Goal: Task Accomplishment & Management: Use online tool/utility

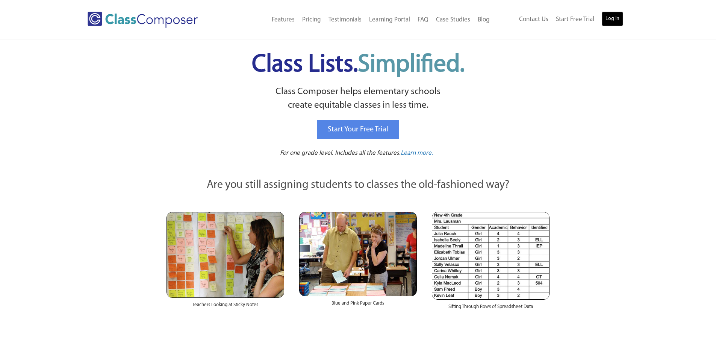
click at [621, 12] on link "Log In" at bounding box center [612, 18] width 21 height 15
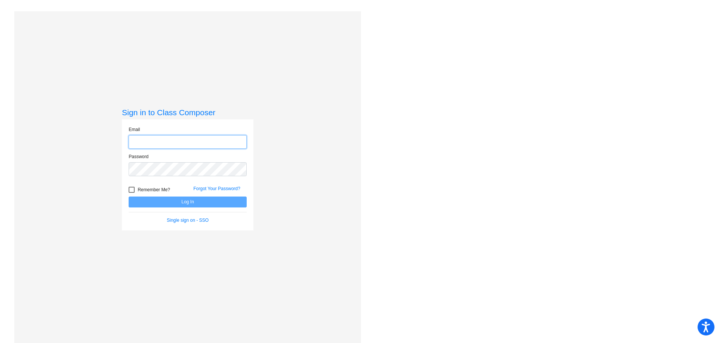
type input "stephaniematarese@ccs.k12.nc.us"
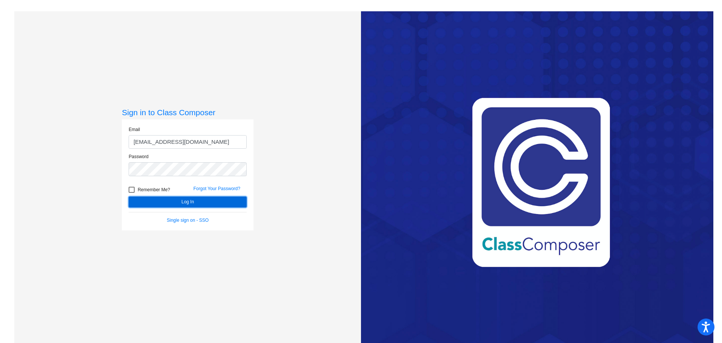
click at [179, 199] on button "Log In" at bounding box center [188, 201] width 118 height 11
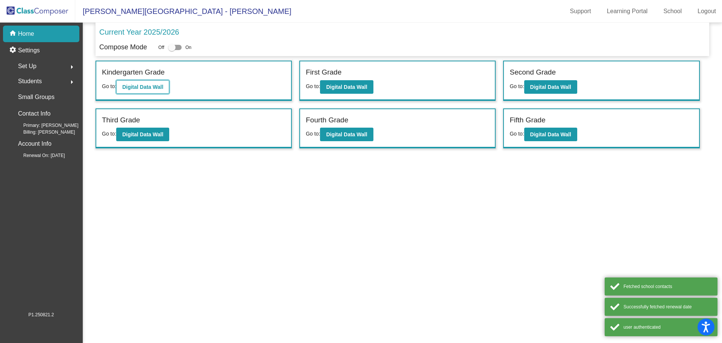
click at [139, 86] on b "Digital Data Wall" at bounding box center [142, 87] width 41 height 6
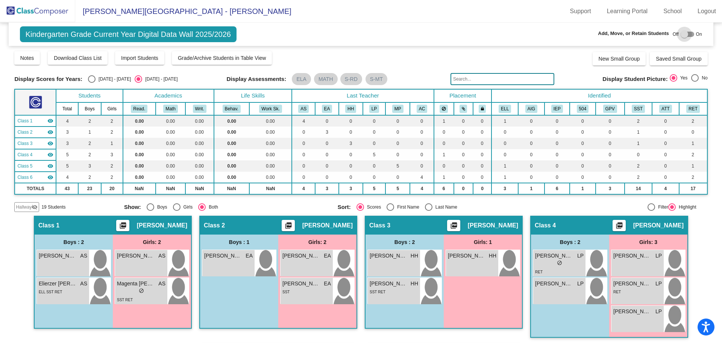
click at [689, 34] on div at bounding box center [688, 34] width 14 height 5
checkbox input "true"
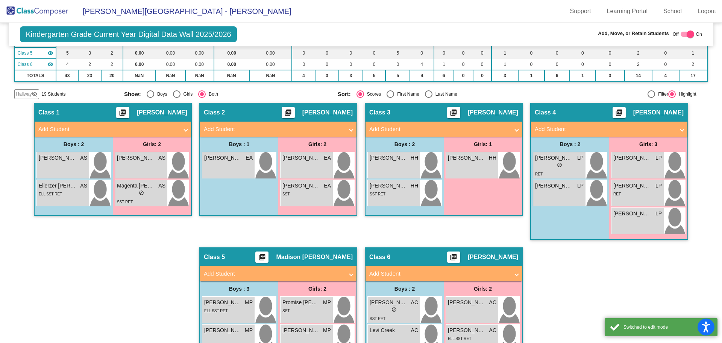
scroll to position [162, 0]
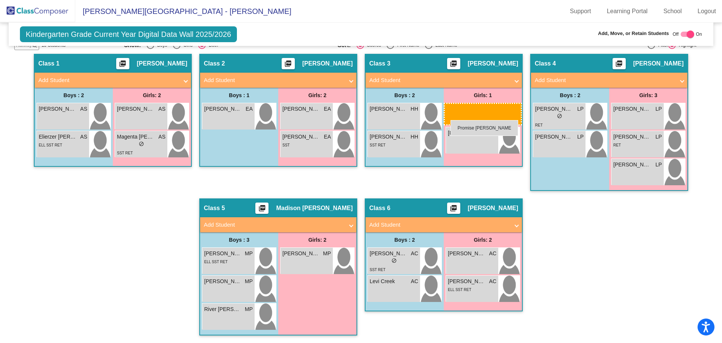
drag, startPoint x: 302, startPoint y: 255, endPoint x: 450, endPoint y: 120, distance: 200.4
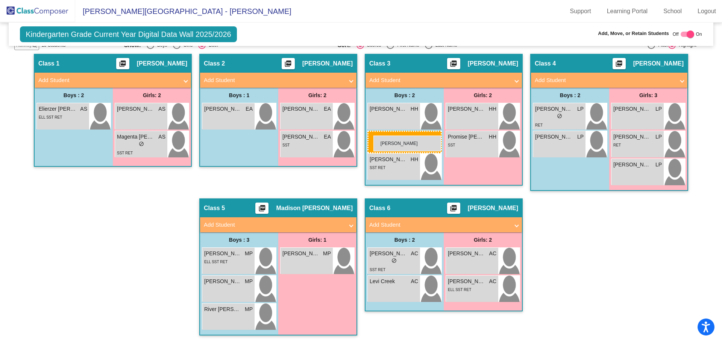
drag, startPoint x: 65, startPoint y: 120, endPoint x: 373, endPoint y: 135, distance: 309.0
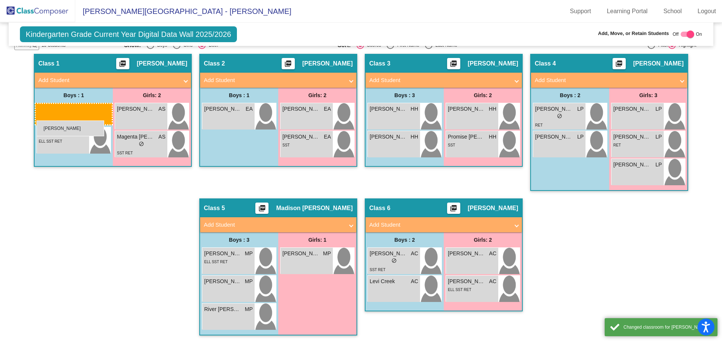
drag, startPoint x: 403, startPoint y: 174, endPoint x: 36, endPoint y: 120, distance: 370.9
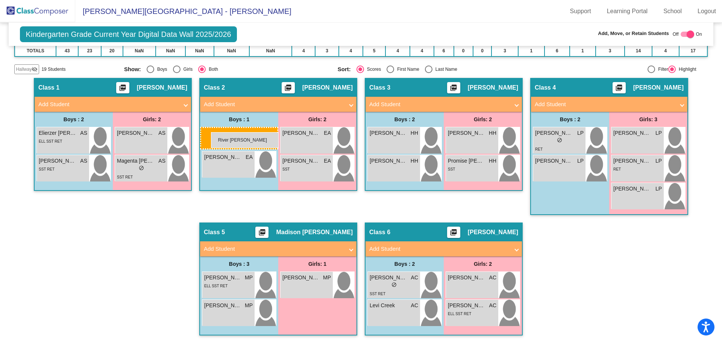
scroll to position [138, 0]
drag, startPoint x: 224, startPoint y: 314, endPoint x: 210, endPoint y: 133, distance: 180.7
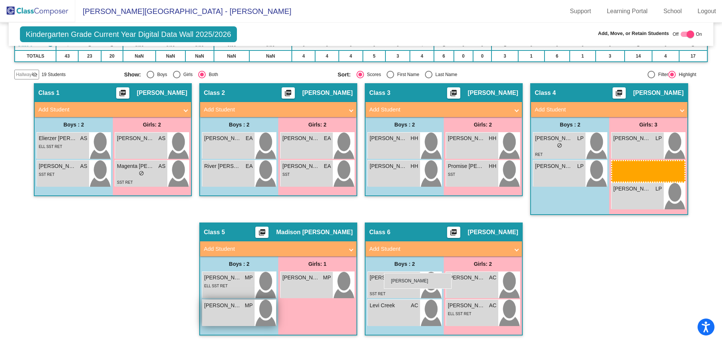
scroll to position [114, 0]
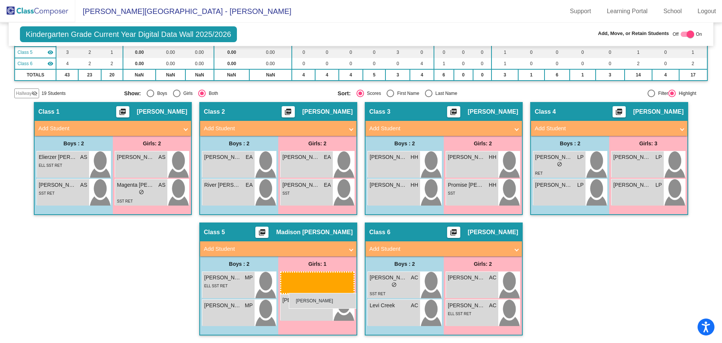
drag, startPoint x: 638, startPoint y: 168, endPoint x: 289, endPoint y: 293, distance: 371.0
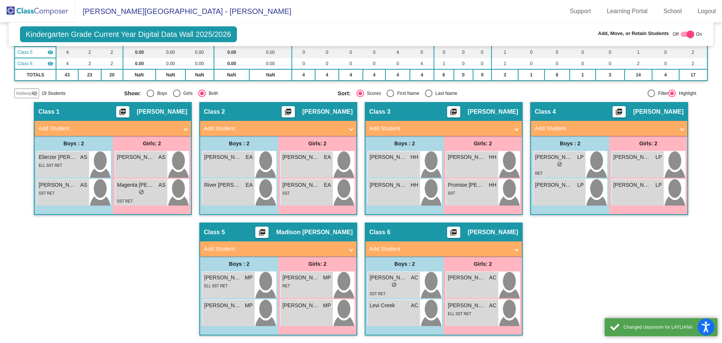
click at [599, 257] on div "Hallway - Hallway Class picture_as_pdf Add Student First Name Last Name Student…" at bounding box center [360, 222] width 693 height 241
